Goal: Task Accomplishment & Management: Use online tool/utility

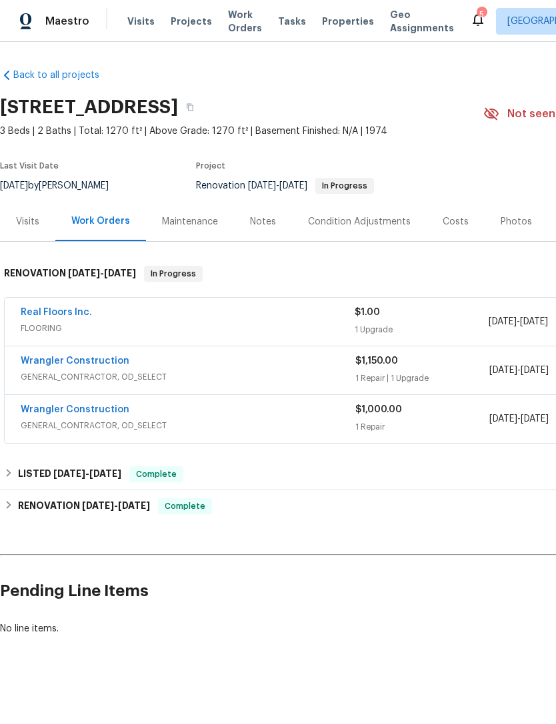
click at [512, 219] on div "Photos" at bounding box center [516, 221] width 31 height 13
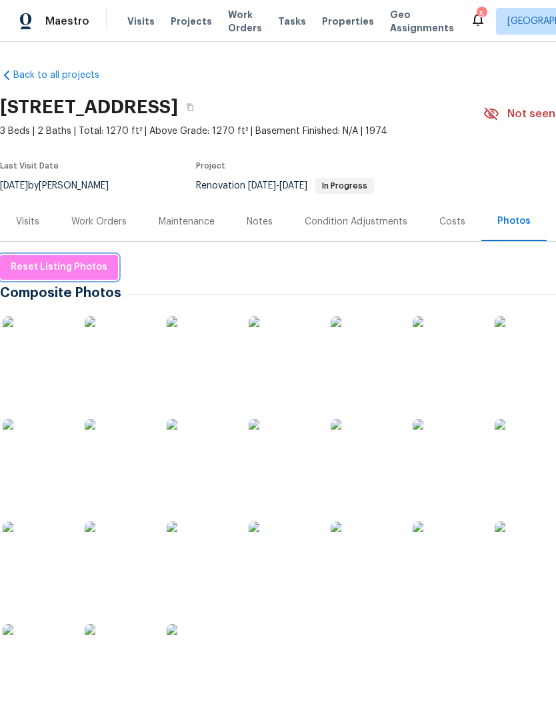
click at [75, 266] on span "Reset Listing Photos" at bounding box center [59, 267] width 97 height 17
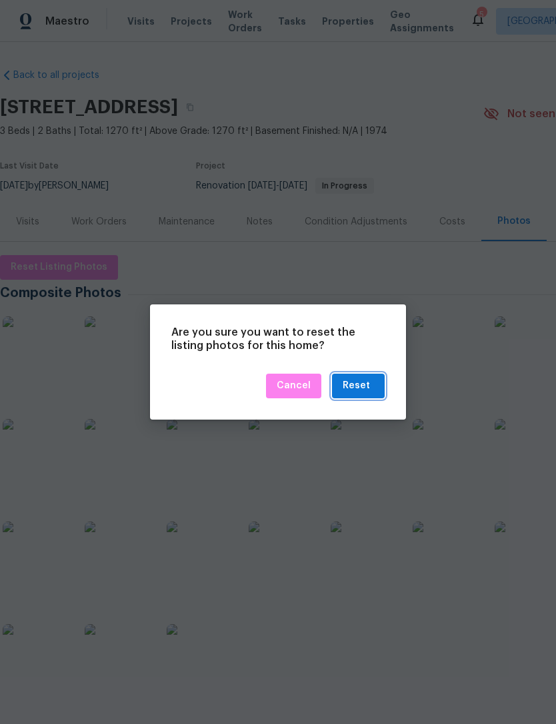
click at [365, 383] on div "Reset" at bounding box center [356, 386] width 27 height 17
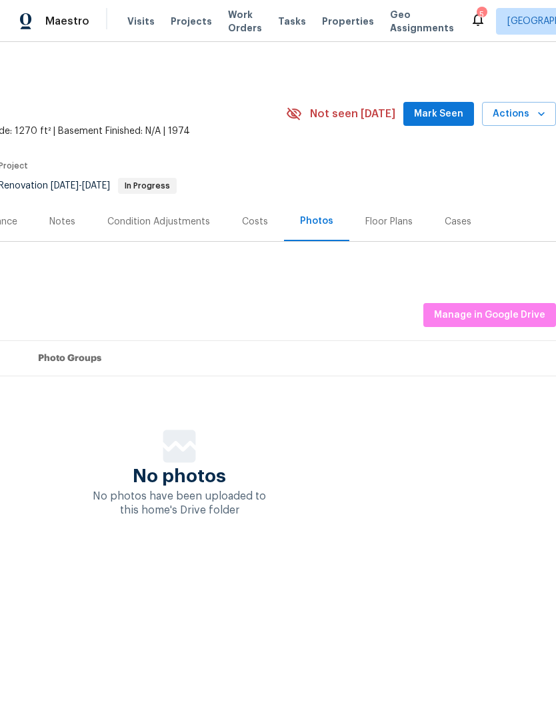
scroll to position [0, 197]
click at [493, 311] on span "Manage in Google Drive" at bounding box center [489, 315] width 111 height 17
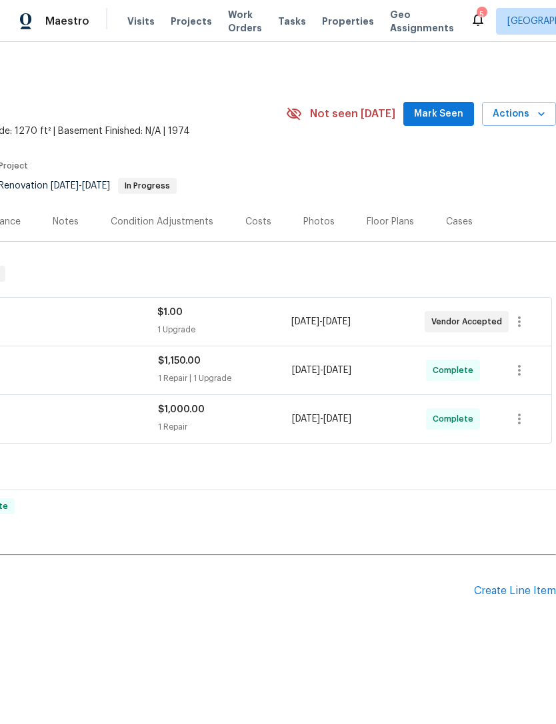
scroll to position [0, 197]
click at [523, 107] on span "Actions" at bounding box center [519, 114] width 53 height 17
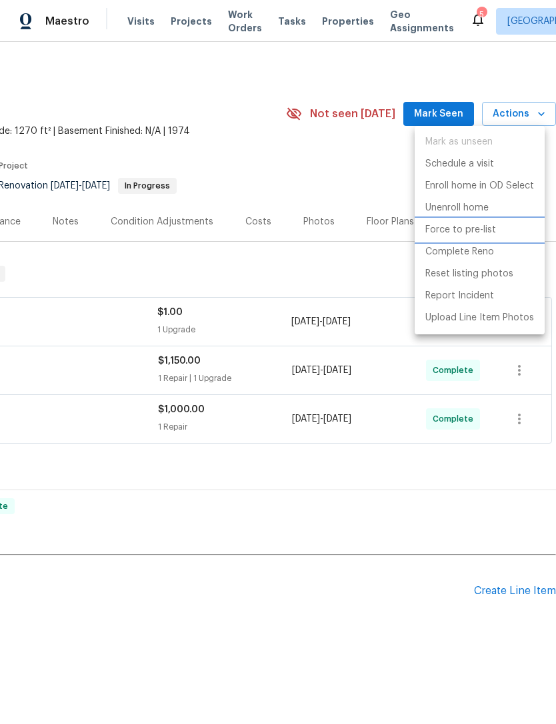
click at [495, 233] on li "Force to pre-list" at bounding box center [480, 230] width 130 height 22
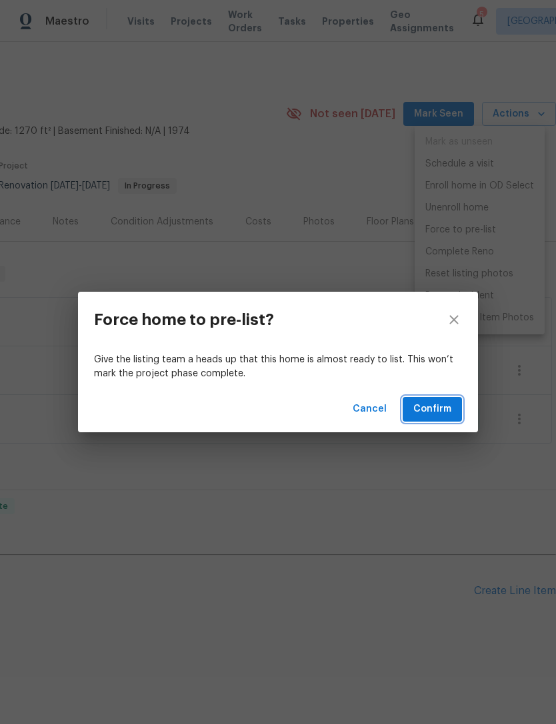
click at [438, 411] on span "Confirm" at bounding box center [432, 409] width 38 height 17
